Goal: Navigation & Orientation: Find specific page/section

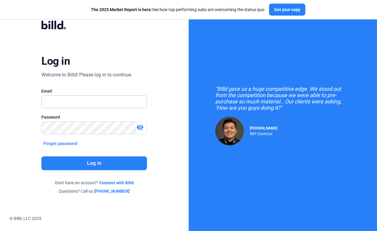
type input "[PERSON_NAME][EMAIL_ADDRESS][DOMAIN_NAME]"
click at [80, 121] on div "visibility_off" at bounding box center [93, 127] width 105 height 13
click at [138, 126] on mat-icon "visibility_off" at bounding box center [139, 127] width 7 height 7
click at [138, 126] on mat-icon "visibility" at bounding box center [139, 127] width 7 height 7
click at [49, 162] on button "Log in" at bounding box center [93, 163] width 105 height 14
